Goal: Find specific fact: Find contact information

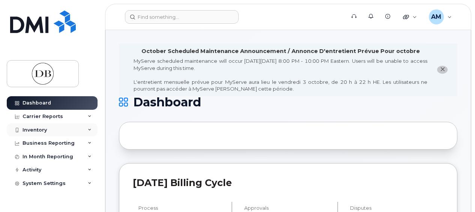
click at [46, 130] on div "Inventory" at bounding box center [35, 130] width 24 height 6
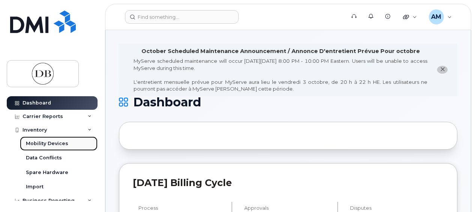
click at [53, 143] on div "Mobility Devices" at bounding box center [47, 143] width 42 height 7
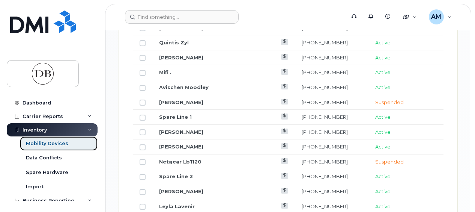
scroll to position [731, 0]
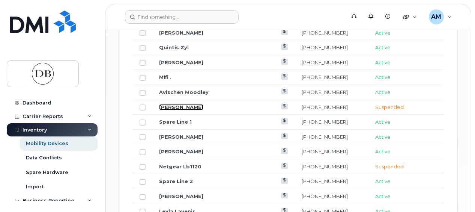
click at [186, 104] on link "[PERSON_NAME]" at bounding box center [181, 107] width 44 height 6
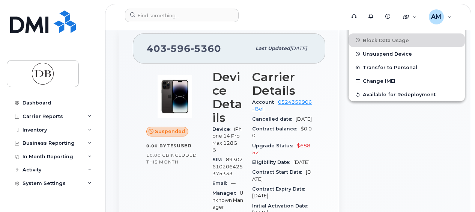
scroll to position [247, 0]
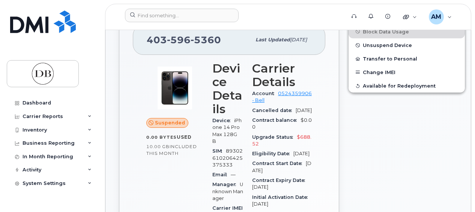
drag, startPoint x: 285, startPoint y: 184, endPoint x: 251, endPoint y: 186, distance: 33.9
click at [252, 175] on div "Contract Start Date [DATE]" at bounding box center [282, 166] width 60 height 17
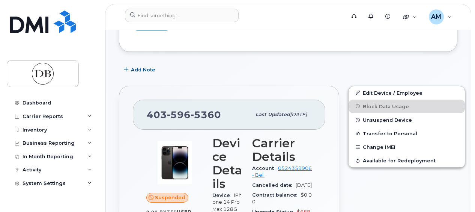
scroll to position [176, 0]
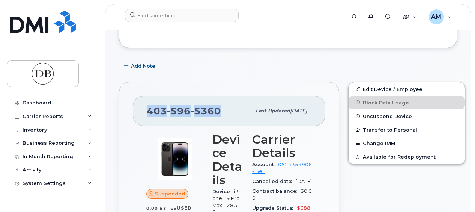
drag, startPoint x: 218, startPoint y: 112, endPoint x: 144, endPoint y: 117, distance: 74.2
click at [144, 117] on div "[PHONE_NUMBER] Last updated [DATE]" at bounding box center [229, 111] width 193 height 30
copy span "[PHONE_NUMBER]"
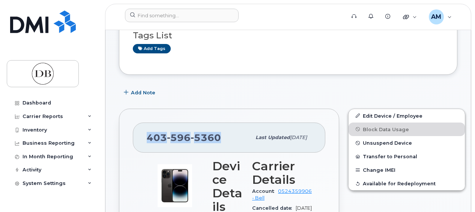
scroll to position [138, 0]
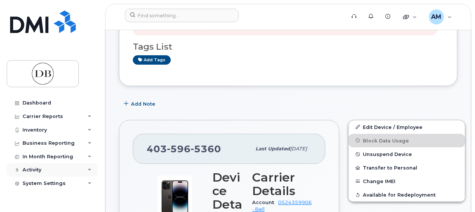
click at [38, 168] on div "Activity" at bounding box center [32, 170] width 19 height 6
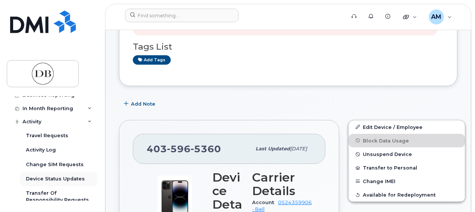
scroll to position [46, 0]
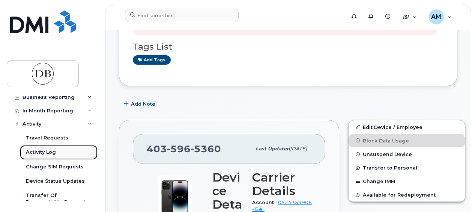
click at [44, 153] on div "Activity Log" at bounding box center [41, 152] width 30 height 7
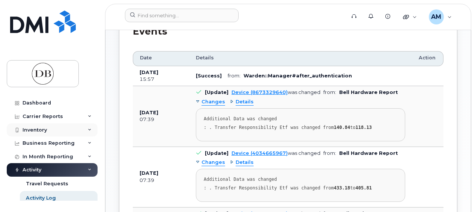
click at [39, 129] on div "Inventory" at bounding box center [35, 130] width 24 height 6
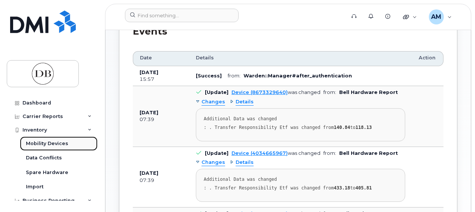
click at [51, 142] on div "Mobility Devices" at bounding box center [47, 143] width 42 height 7
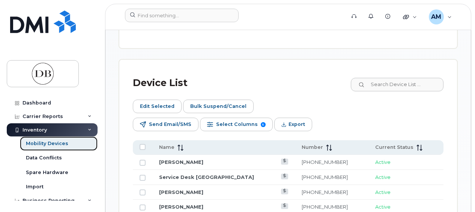
scroll to position [529, 0]
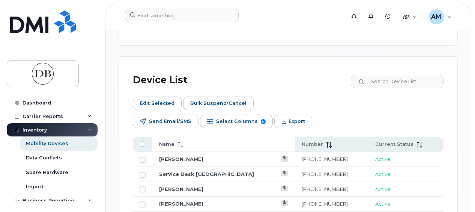
click at [180, 142] on icon at bounding box center [181, 145] width 6 height 6
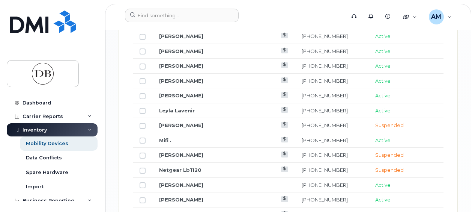
scroll to position [918, 0]
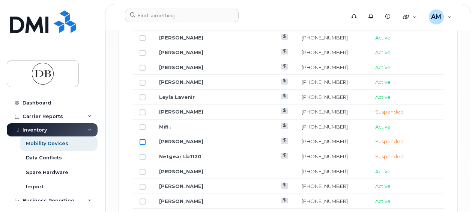
click at [140, 139] on input "Row Unselected" at bounding box center [143, 142] width 6 height 6
checkbox input "true"
click at [188, 138] on link "[PERSON_NAME]" at bounding box center [181, 141] width 44 height 6
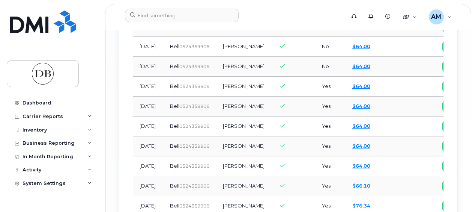
scroll to position [1114, 0]
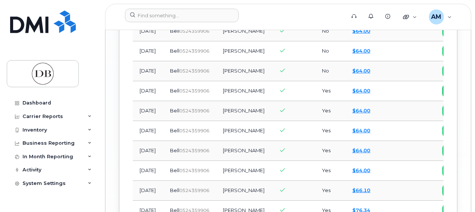
click at [454, 94] on span "view" at bounding box center [459, 90] width 11 height 7
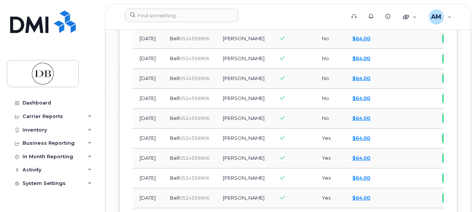
scroll to position [1086, 0]
click at [454, 142] on span "view" at bounding box center [459, 138] width 11 height 7
